Goal: Navigation & Orientation: Find specific page/section

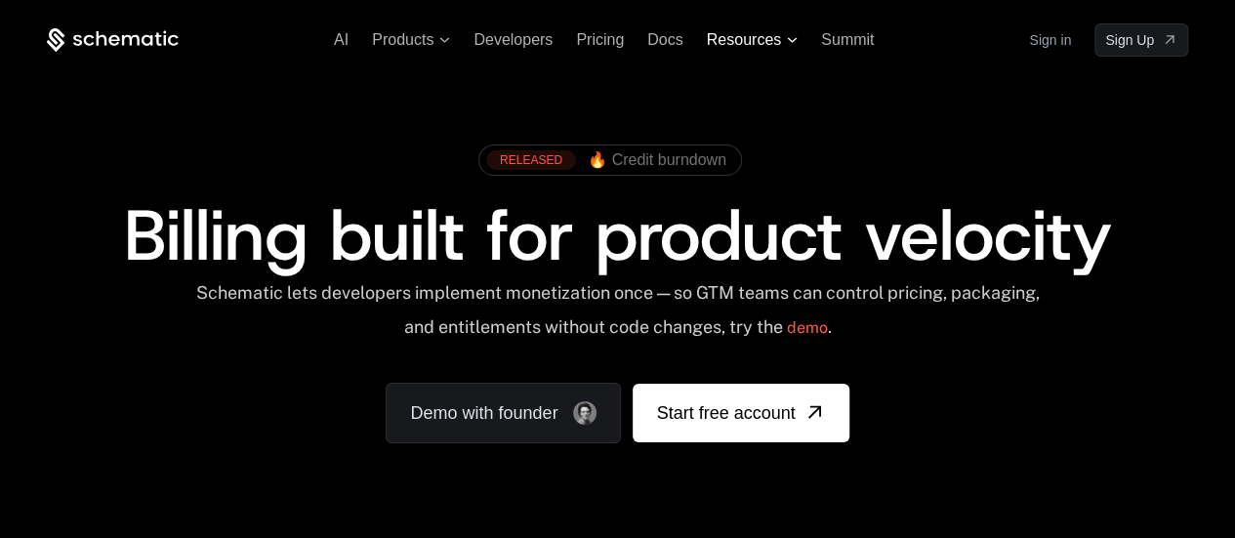
click at [794, 38] on icon at bounding box center [793, 39] width 10 height 5
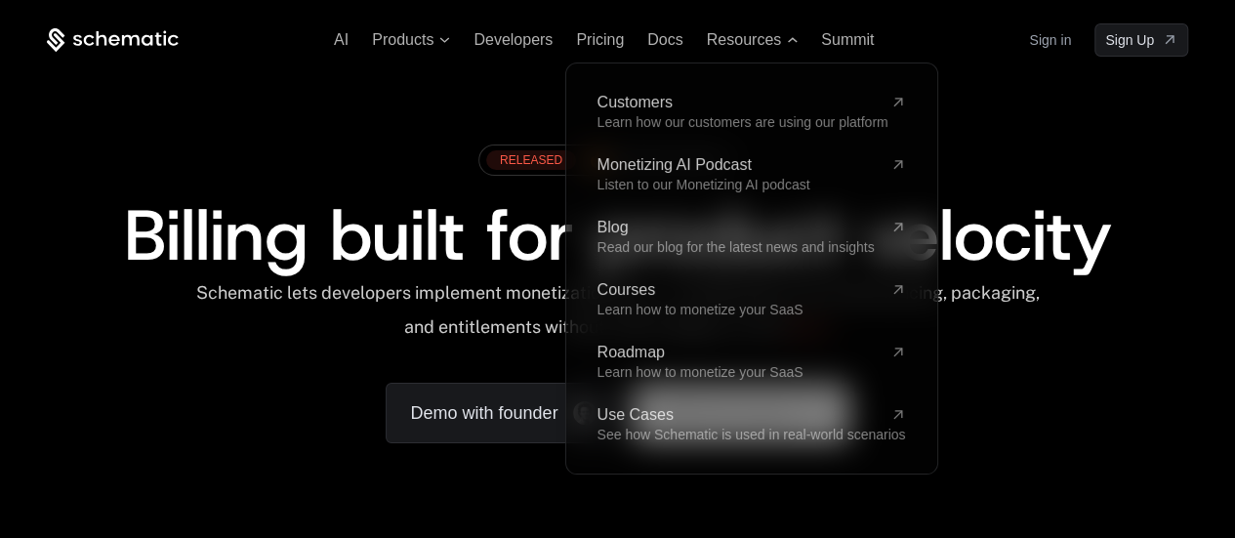
click at [1057, 147] on div "RELEASED 🔥 Credit burndown" at bounding box center [617, 167] width 1141 height 65
click at [776, 45] on span "Resources" at bounding box center [744, 40] width 74 height 18
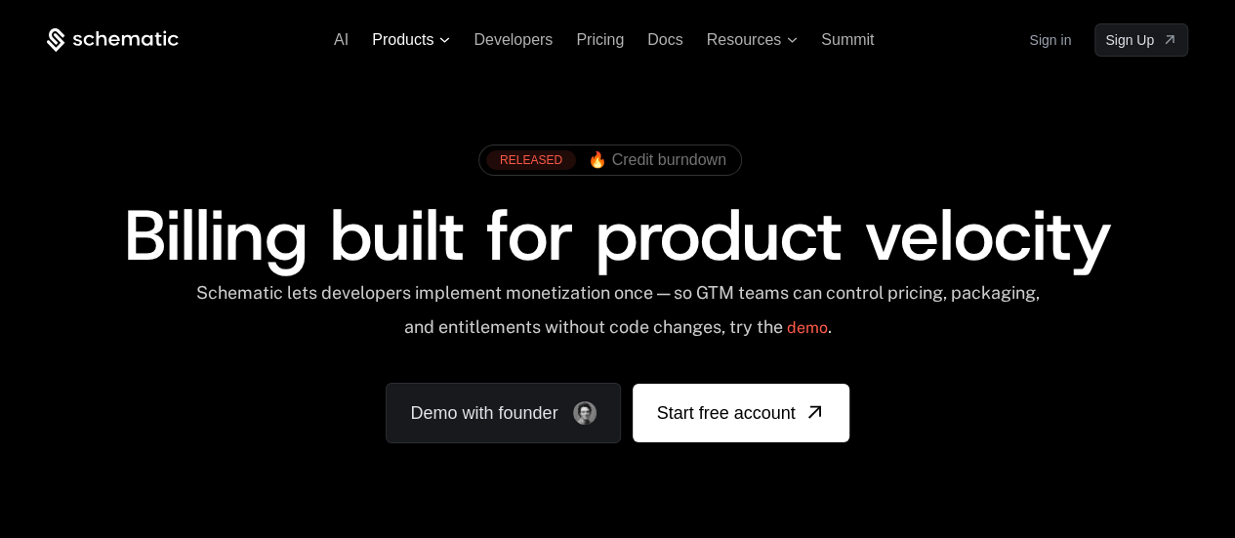
click at [440, 40] on icon at bounding box center [444, 40] width 11 height 6
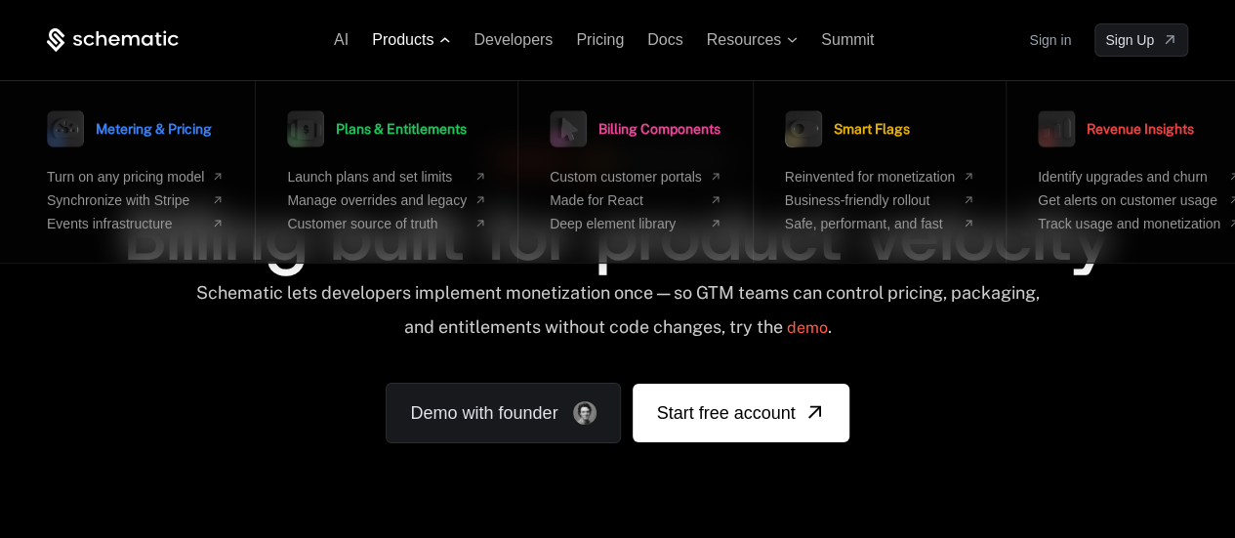
click at [445, 40] on icon at bounding box center [444, 40] width 11 height 6
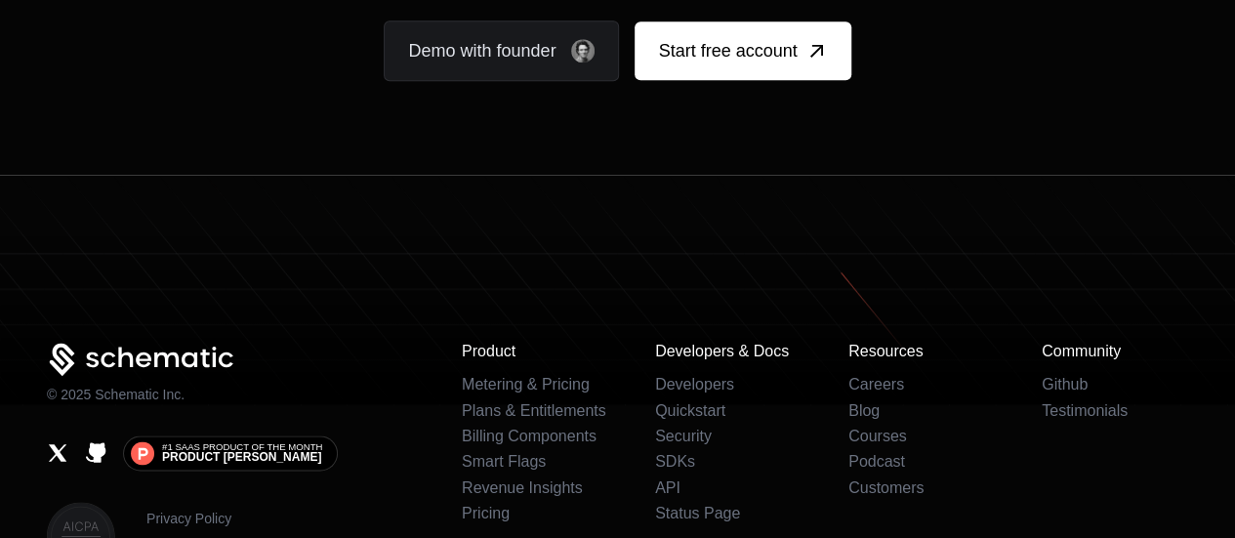
scroll to position [12196, 0]
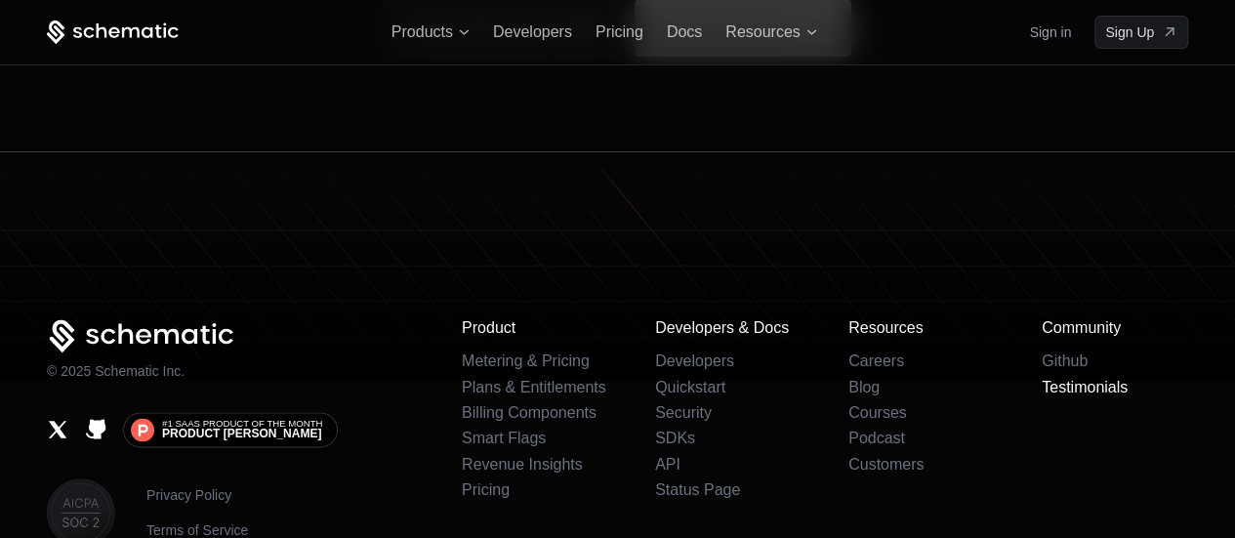
click at [1080, 379] on link "Testimonials" at bounding box center [1084, 387] width 86 height 17
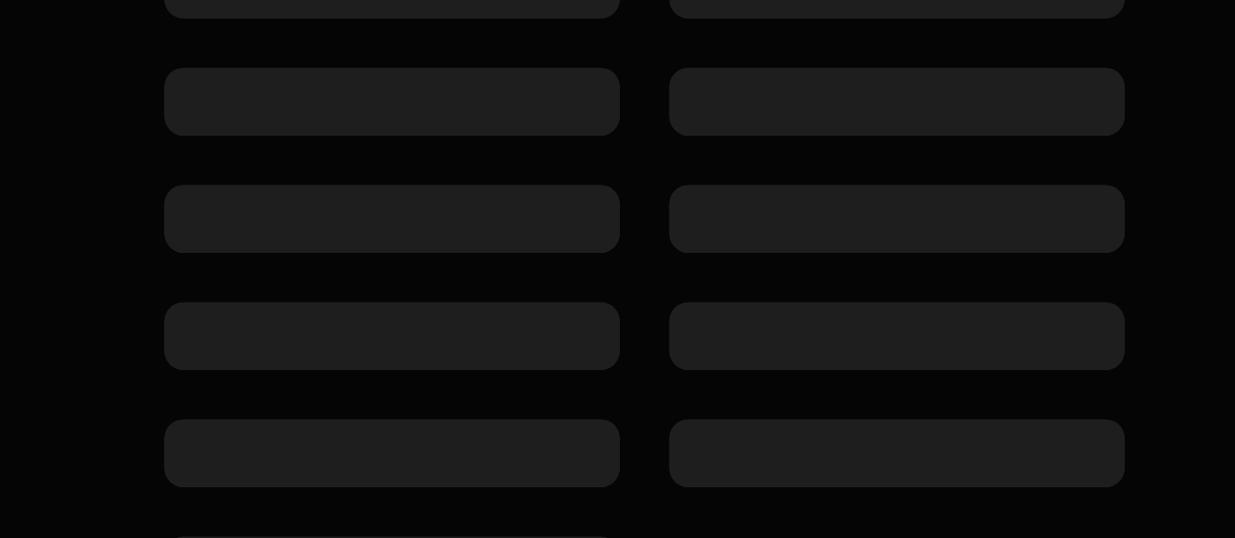
scroll to position [520, 0]
